Goal: Task Accomplishment & Management: Manage account settings

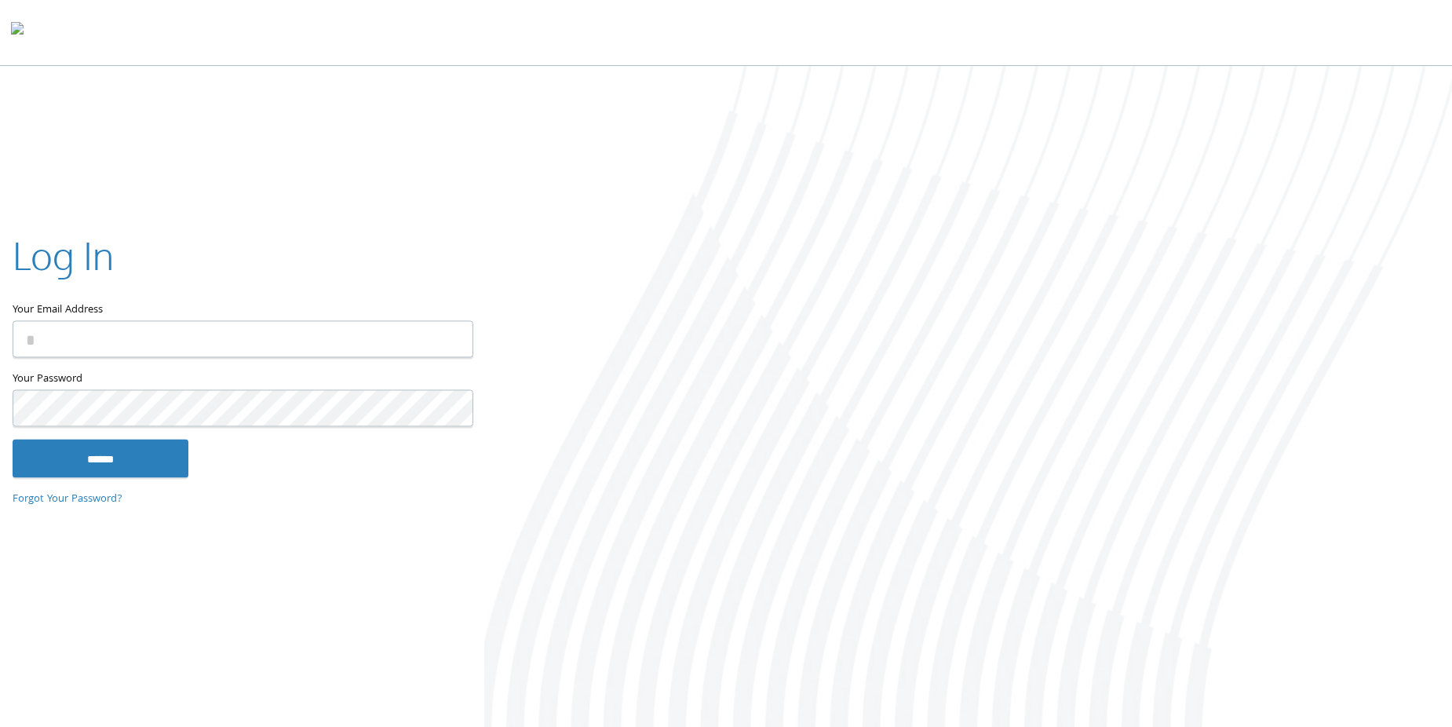
click at [102, 349] on input "Your Email Address" at bounding box center [243, 339] width 461 height 37
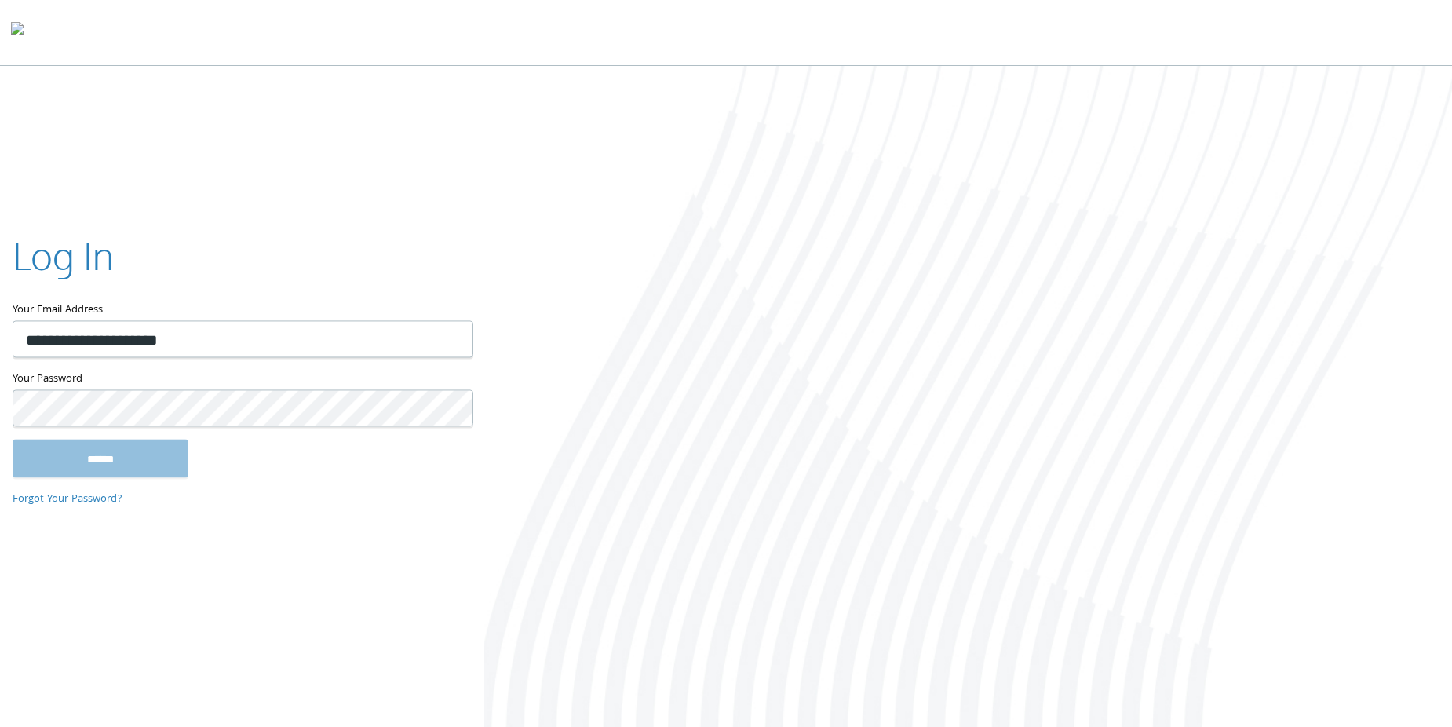
type input "**********"
click at [224, 387] on label "Your Password" at bounding box center [242, 381] width 459 height 20
click at [103, 451] on input "******" at bounding box center [101, 459] width 176 height 38
